Goal: Task Accomplishment & Management: Use online tool/utility

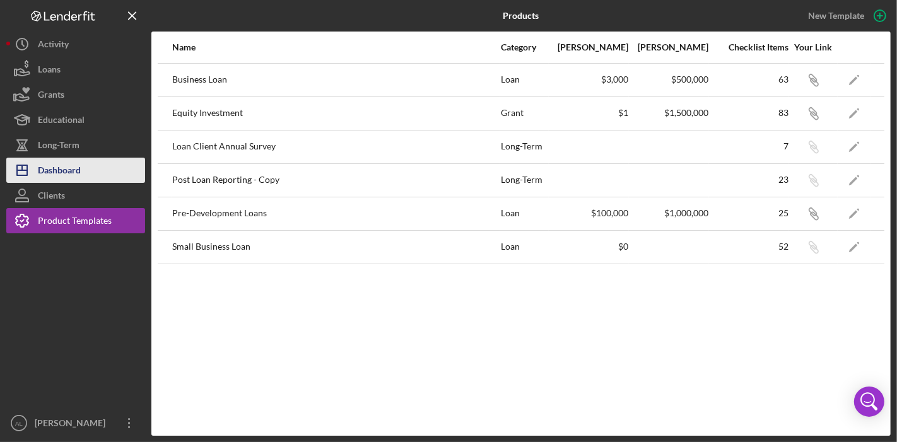
click at [79, 165] on div "Dashboard" at bounding box center [59, 172] width 43 height 28
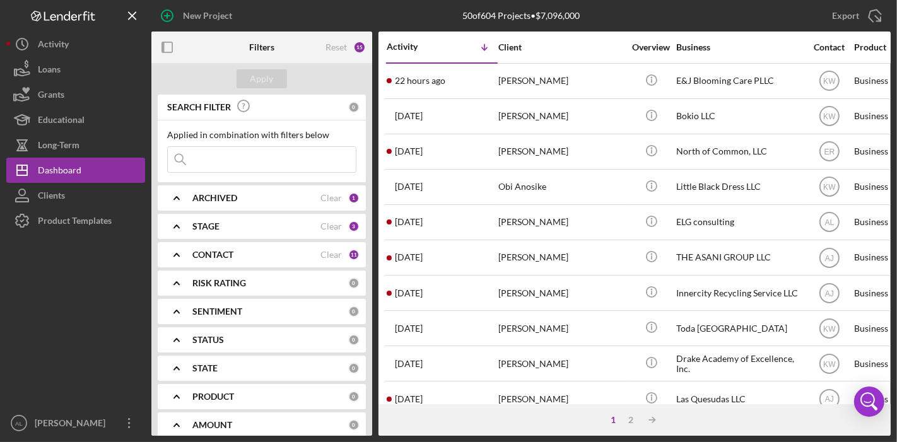
click at [226, 159] on input at bounding box center [262, 159] width 188 height 25
click at [192, 247] on div "CONTACT Clear 11" at bounding box center [275, 254] width 167 height 25
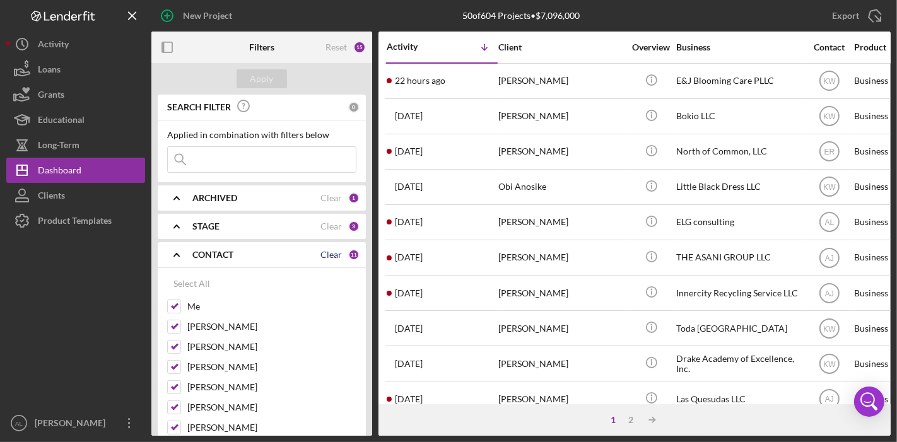
click at [324, 257] on div "Clear" at bounding box center [331, 255] width 21 height 10
checkbox input "false"
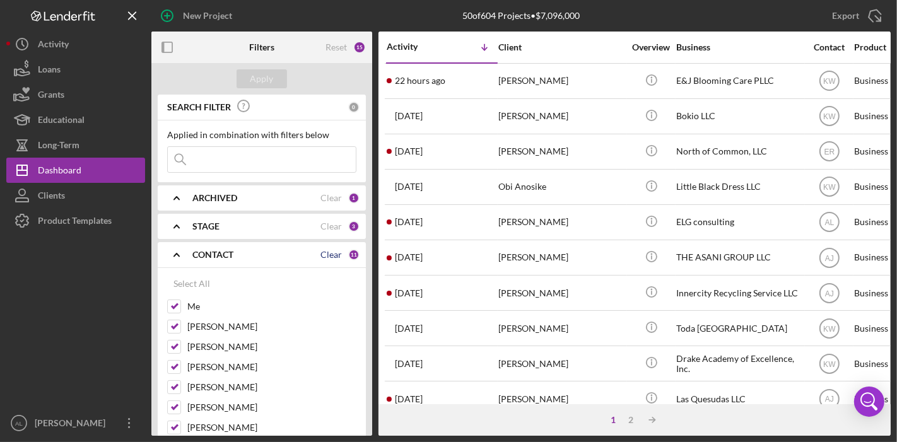
checkbox input "false"
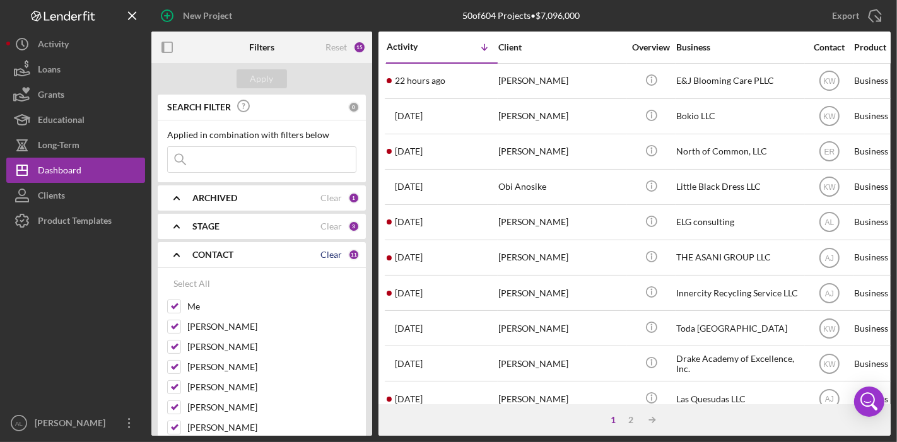
checkbox input "false"
click at [182, 421] on div "[PERSON_NAME]" at bounding box center [261, 431] width 189 height 20
click at [175, 423] on input "[PERSON_NAME]" at bounding box center [174, 428] width 13 height 13
checkbox input "true"
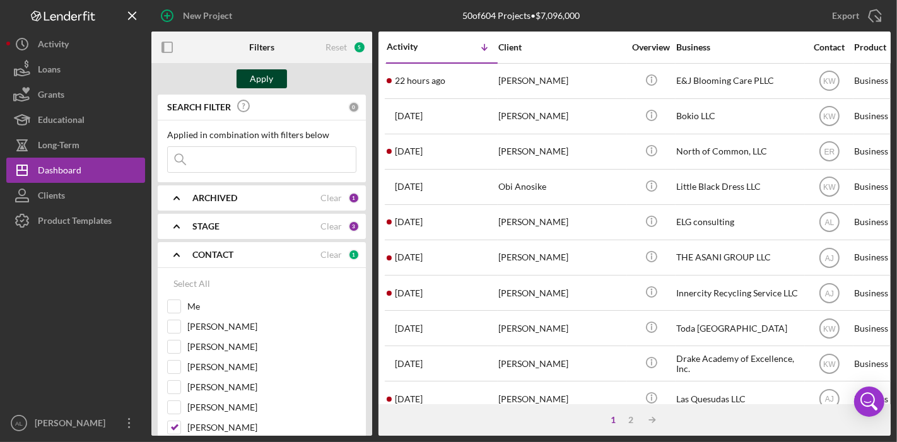
click at [270, 85] on div "Apply" at bounding box center [262, 78] width 23 height 19
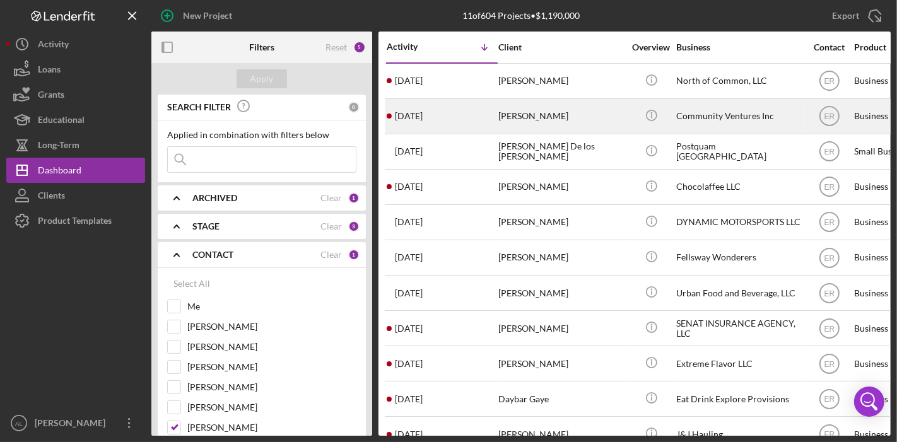
click at [672, 118] on div "Icon/Info" at bounding box center [651, 116] width 47 height 33
